Goal: Information Seeking & Learning: Learn about a topic

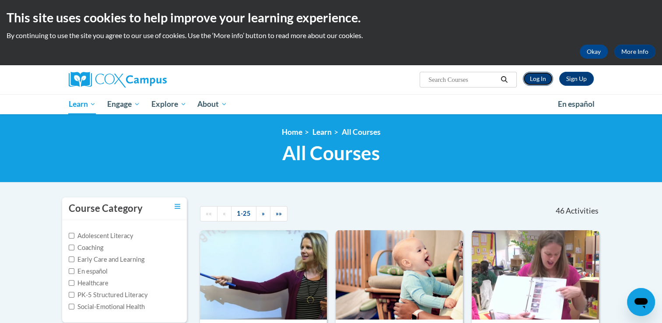
click at [539, 78] on link "Log In" at bounding box center [538, 79] width 30 height 14
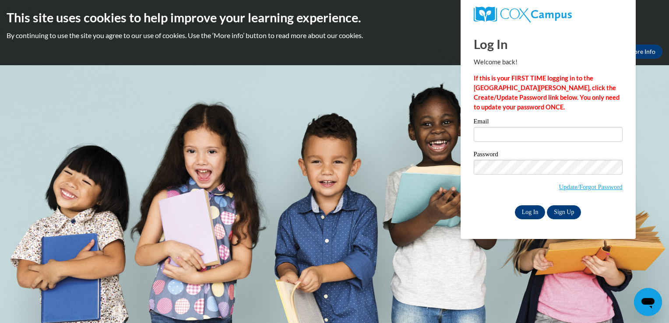
type input "khale@lccaa.net"
click at [525, 209] on input "Log In" at bounding box center [530, 212] width 31 height 14
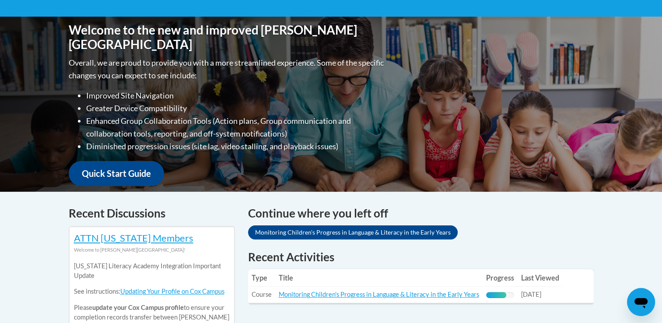
scroll to position [216, 0]
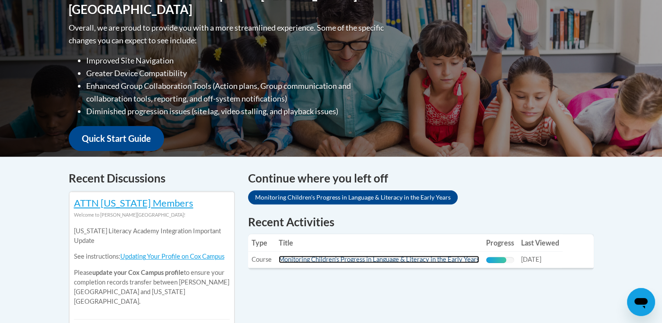
click at [393, 261] on link "Monitoring Children's Progress in Language & Literacy in the Early Years" at bounding box center [379, 259] width 200 height 7
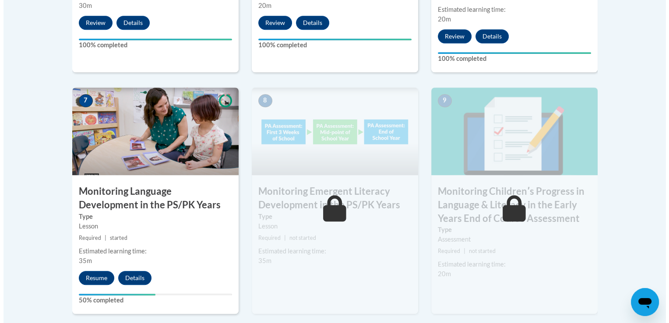
scroll to position [776, 0]
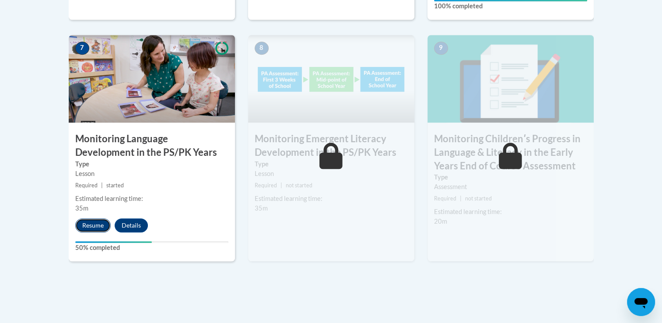
click at [90, 223] on button "Resume" at bounding box center [92, 225] width 35 height 14
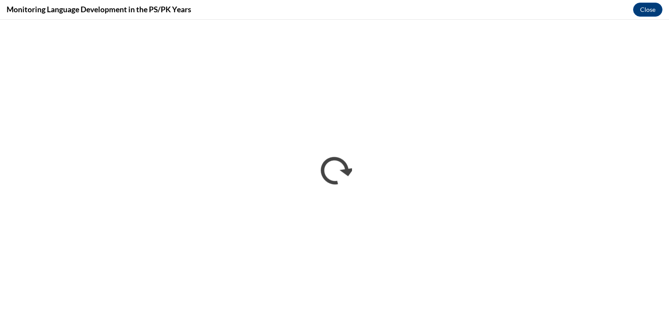
scroll to position [0, 0]
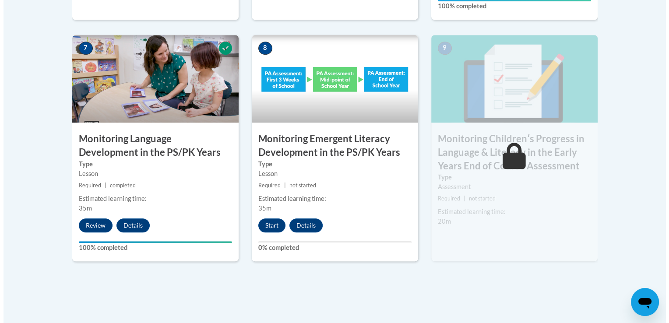
scroll to position [811, 0]
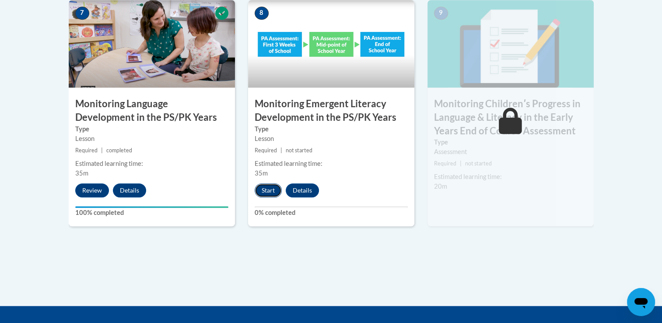
click at [270, 192] on button "Start" at bounding box center [268, 190] width 27 height 14
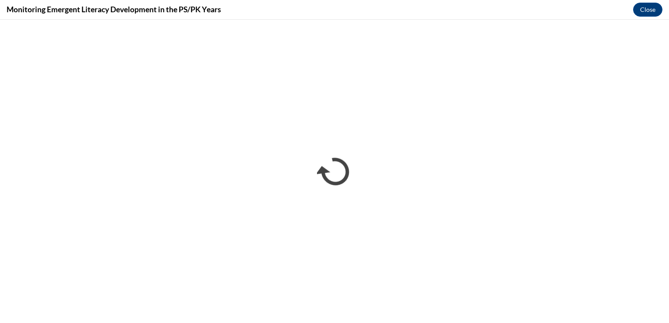
scroll to position [0, 0]
